Goal: Use online tool/utility: Utilize a website feature to perform a specific function

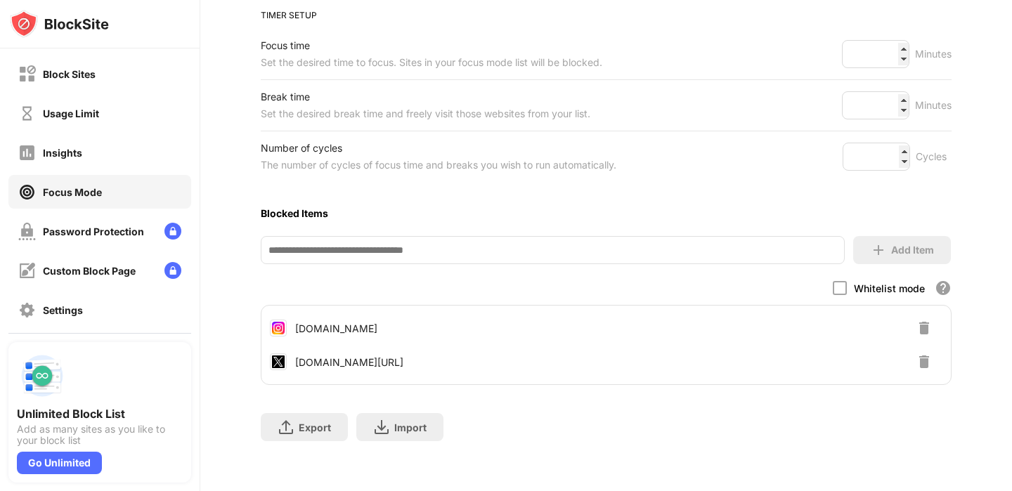
scroll to position [216, 0]
click at [922, 325] on img at bounding box center [924, 326] width 17 height 17
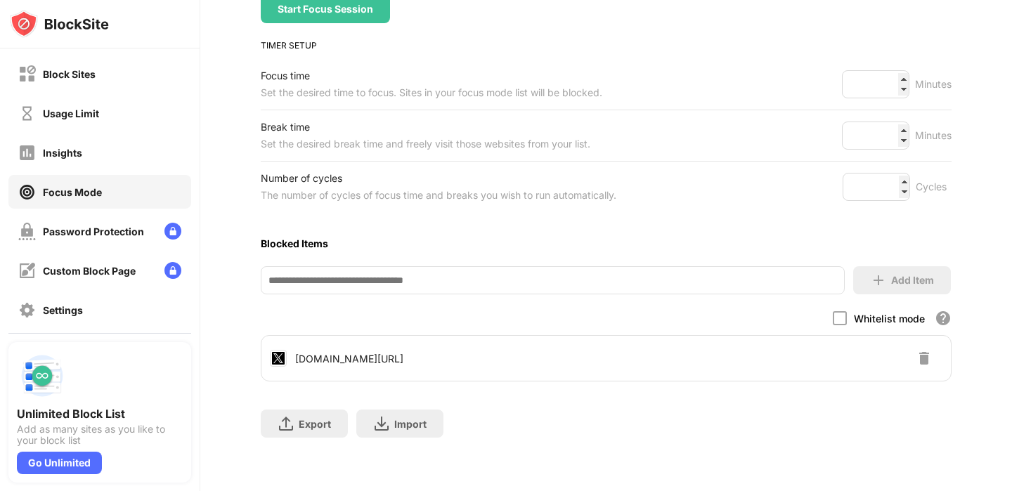
scroll to position [182, 0]
click at [923, 361] on img at bounding box center [924, 359] width 17 height 17
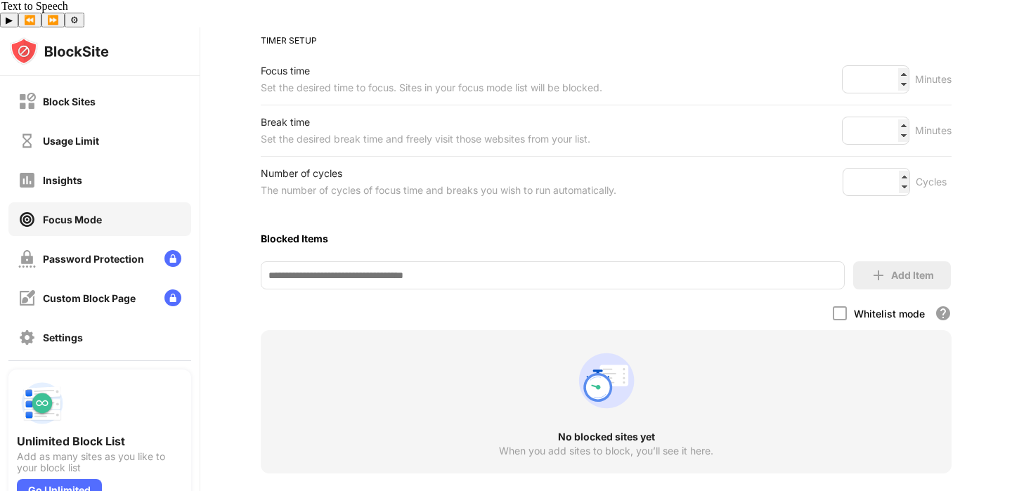
click at [620, 261] on div "Focus Mode To focus on a task and be more productive use focus mode to set your…" at bounding box center [606, 222] width 690 height 644
click at [620, 261] on input at bounding box center [552, 275] width 583 height 28
paste input "**********"
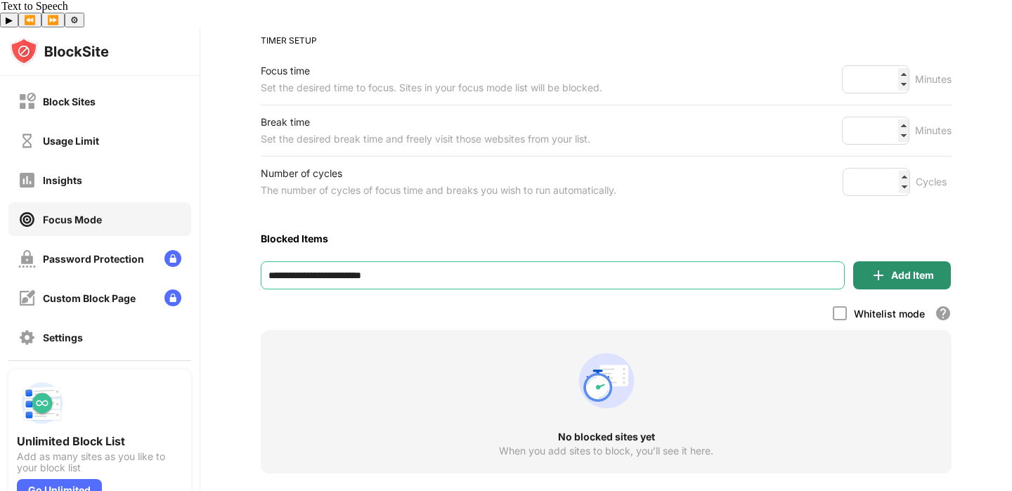
type input "**********"
click at [897, 261] on div "Add Item" at bounding box center [902, 275] width 98 height 28
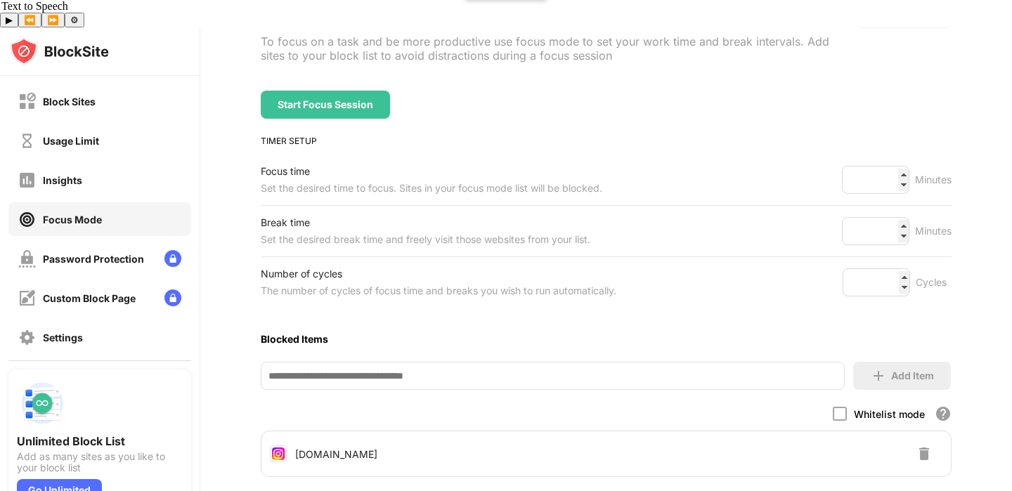
scroll to position [115, 0]
drag, startPoint x: 886, startPoint y: 151, endPoint x: 822, endPoint y: 143, distance: 65.2
click at [822, 155] on div "Focus time Set the desired time to focus. Sites in your focus mode list will be…" at bounding box center [606, 180] width 690 height 51
type input "***"
click at [746, 136] on div "TIMER SETUP" at bounding box center [606, 141] width 690 height 11
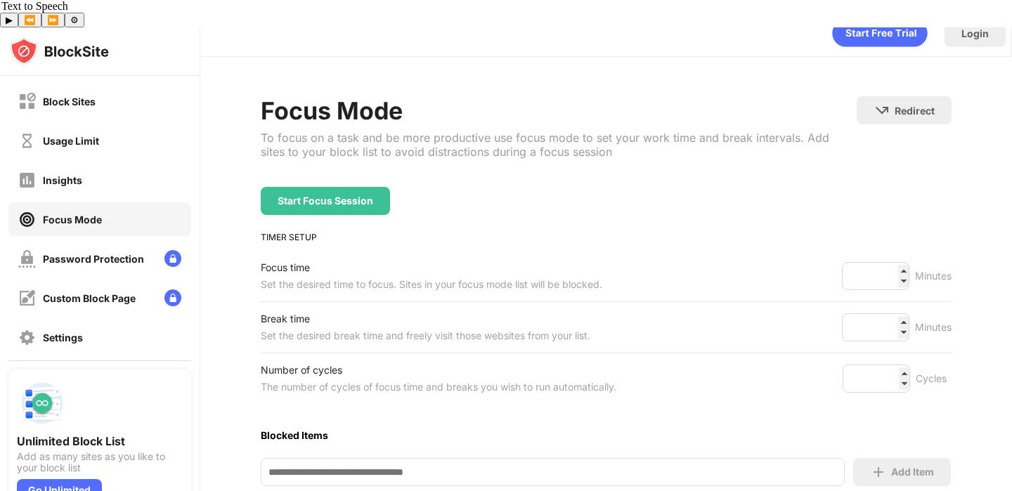
scroll to position [2, 0]
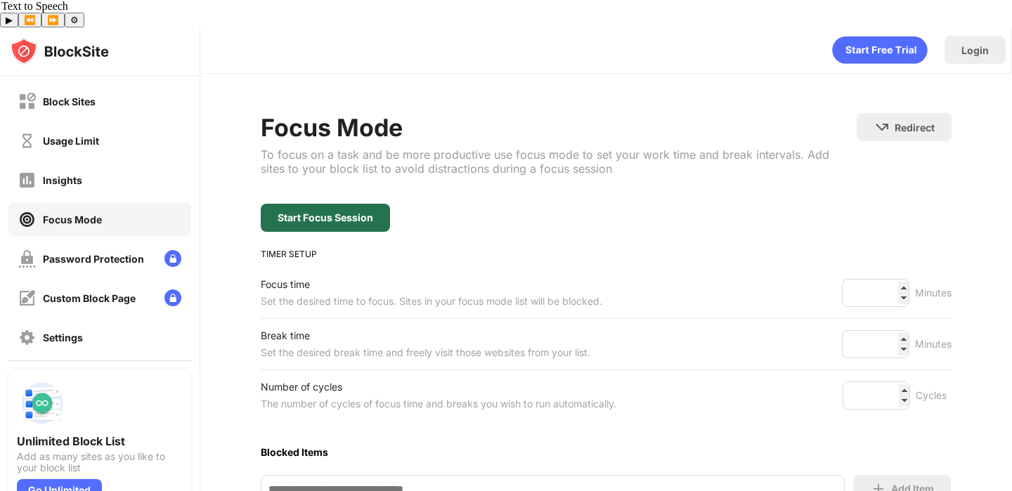
click at [387, 204] on div "Start Focus Session" at bounding box center [325, 218] width 129 height 28
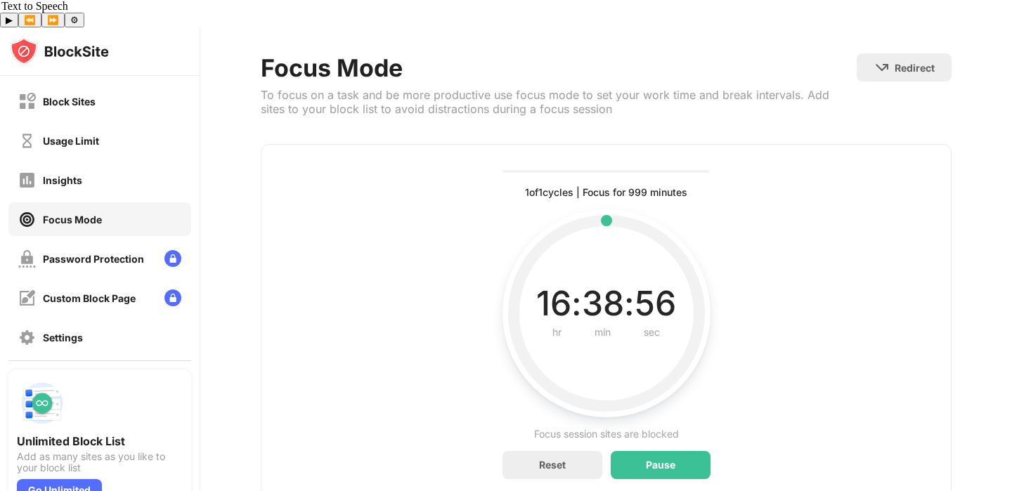
scroll to position [79, 0]
